Goal: Navigation & Orientation: Find specific page/section

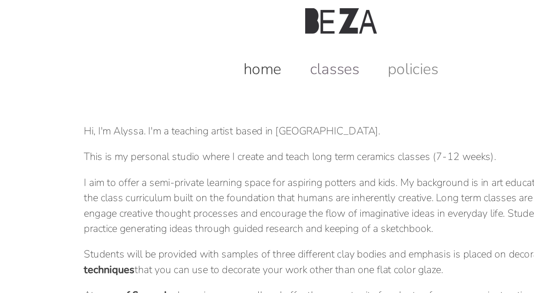
click at [259, 49] on link "classes" at bounding box center [262, 50] width 51 height 14
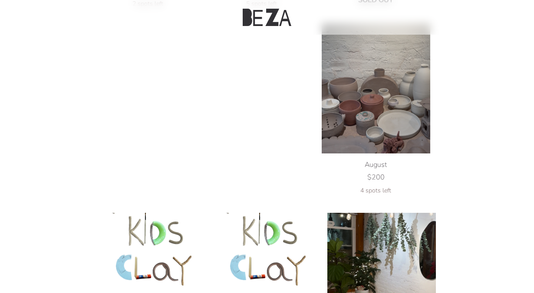
scroll to position [254, 0]
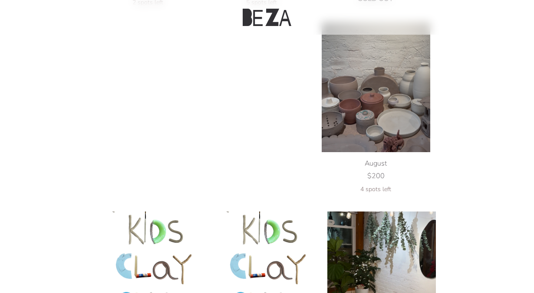
click at [385, 89] on img at bounding box center [376, 87] width 108 height 130
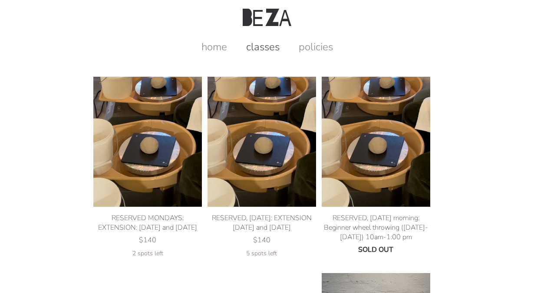
scroll to position [0, 0]
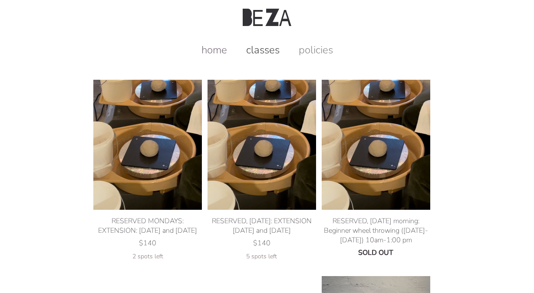
click at [212, 52] on link "home" at bounding box center [214, 50] width 43 height 14
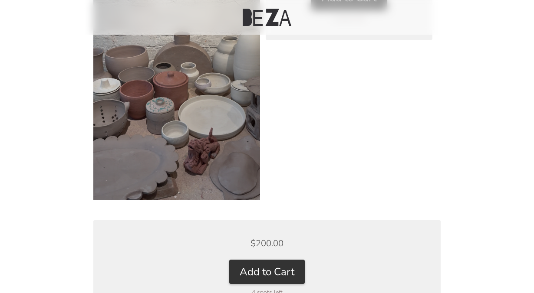
scroll to position [205, 0]
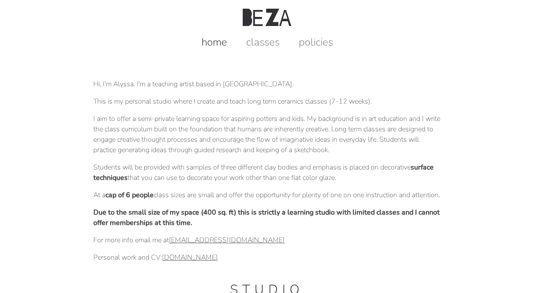
scroll to position [4, 0]
